Goal: Information Seeking & Learning: Learn about a topic

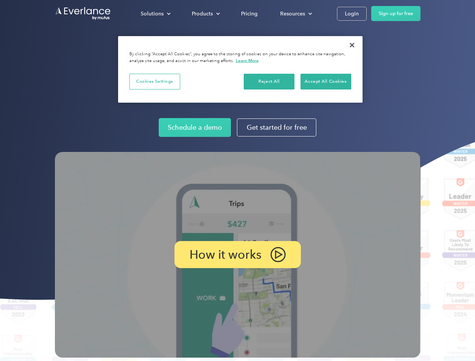
click at [237, 181] on img at bounding box center [238, 255] width 366 height 206
click at [155, 14] on div "Solutions" at bounding box center [152, 13] width 23 height 9
click at [205, 14] on div "Products" at bounding box center [202, 13] width 21 height 9
click at [295, 14] on div "Resources" at bounding box center [292, 13] width 25 height 9
click at [237, 255] on p "How it works" at bounding box center [226, 254] width 72 height 9
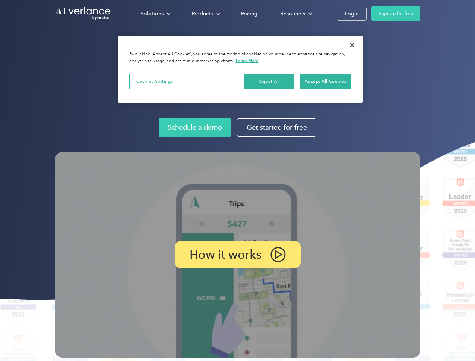
click at [155, 81] on button "Cookies Settings" at bounding box center [154, 82] width 51 height 16
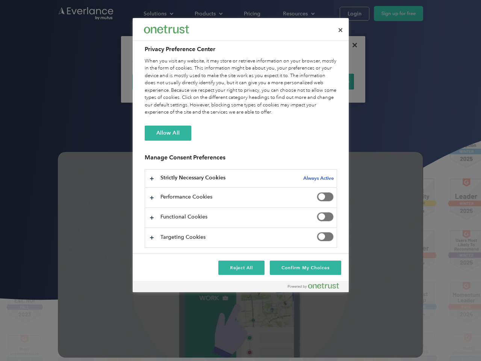
click at [269, 81] on div "When you visit any website, it may store or retrieve information on your browse…" at bounding box center [241, 87] width 193 height 59
click at [326, 81] on div "When you visit any website, it may store or retrieve information on your browse…" at bounding box center [241, 87] width 193 height 59
click at [352, 45] on div at bounding box center [240, 180] width 481 height 361
